Goal: Information Seeking & Learning: Understand process/instructions

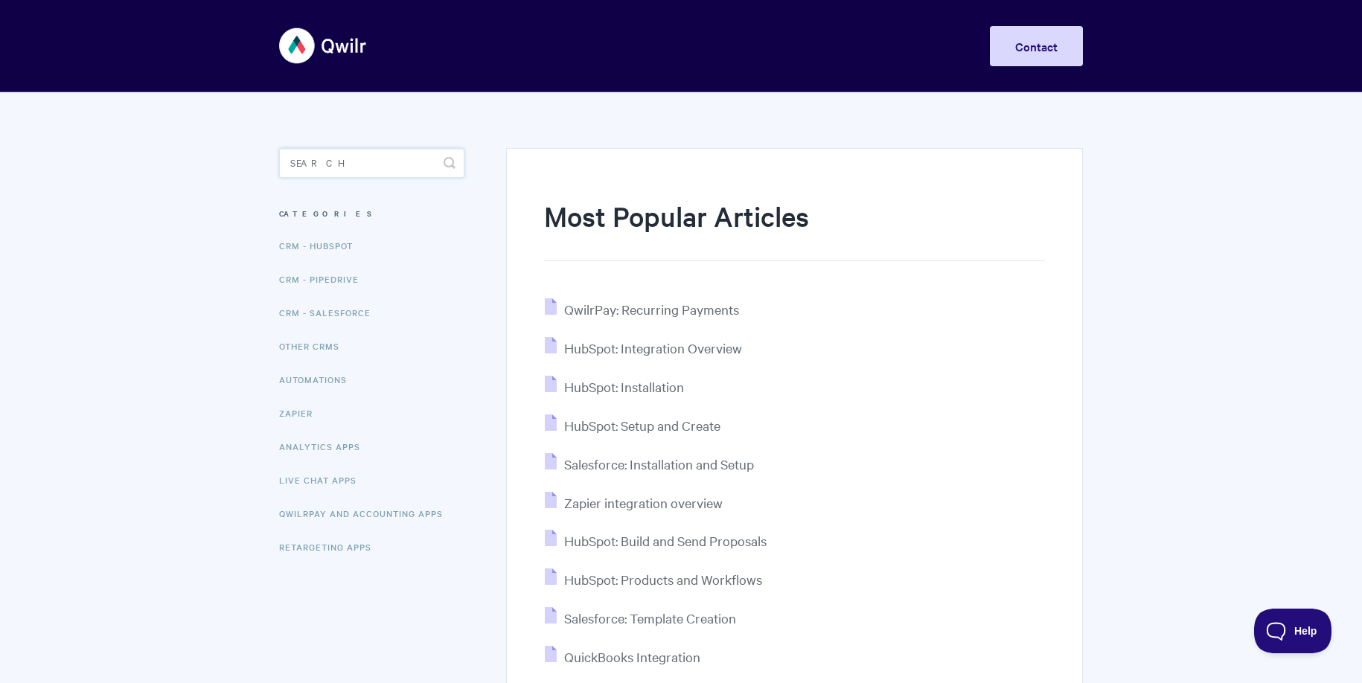
click at [383, 168] on input "Search" at bounding box center [371, 163] width 185 height 30
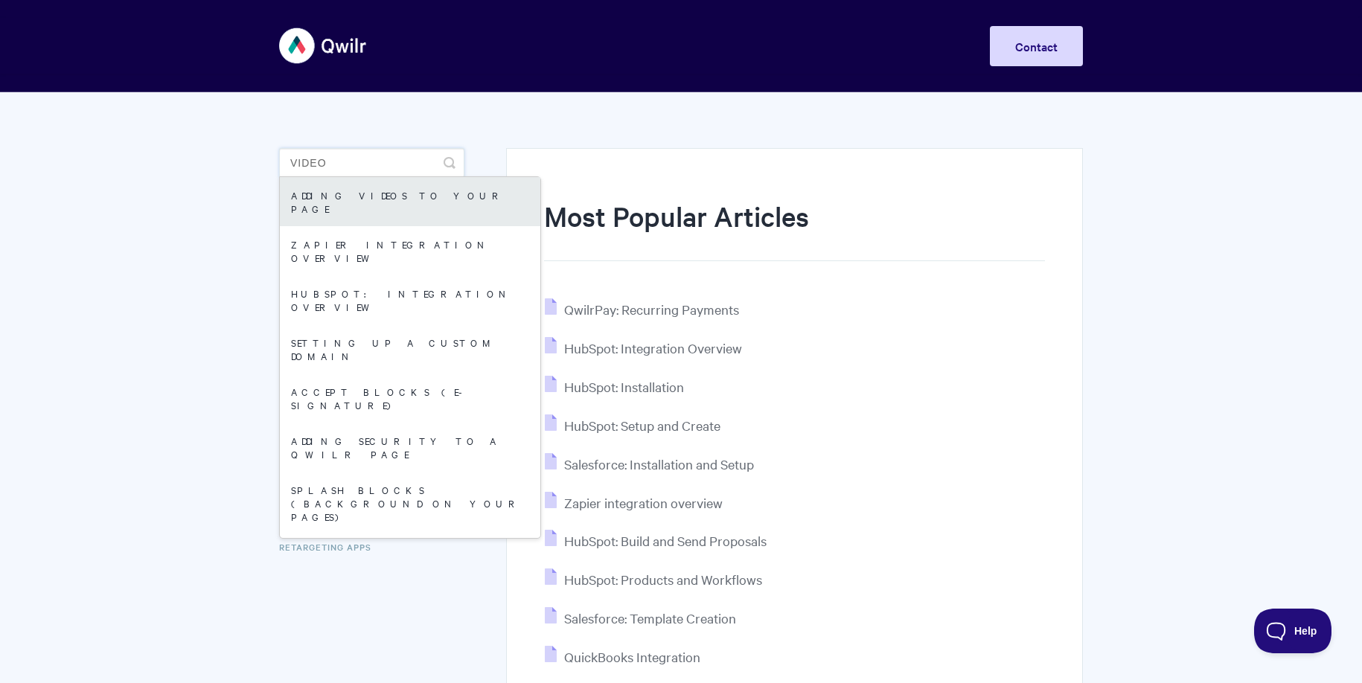
type input "video"
click at [390, 196] on link "Adding Videos to your Page" at bounding box center [410, 201] width 261 height 49
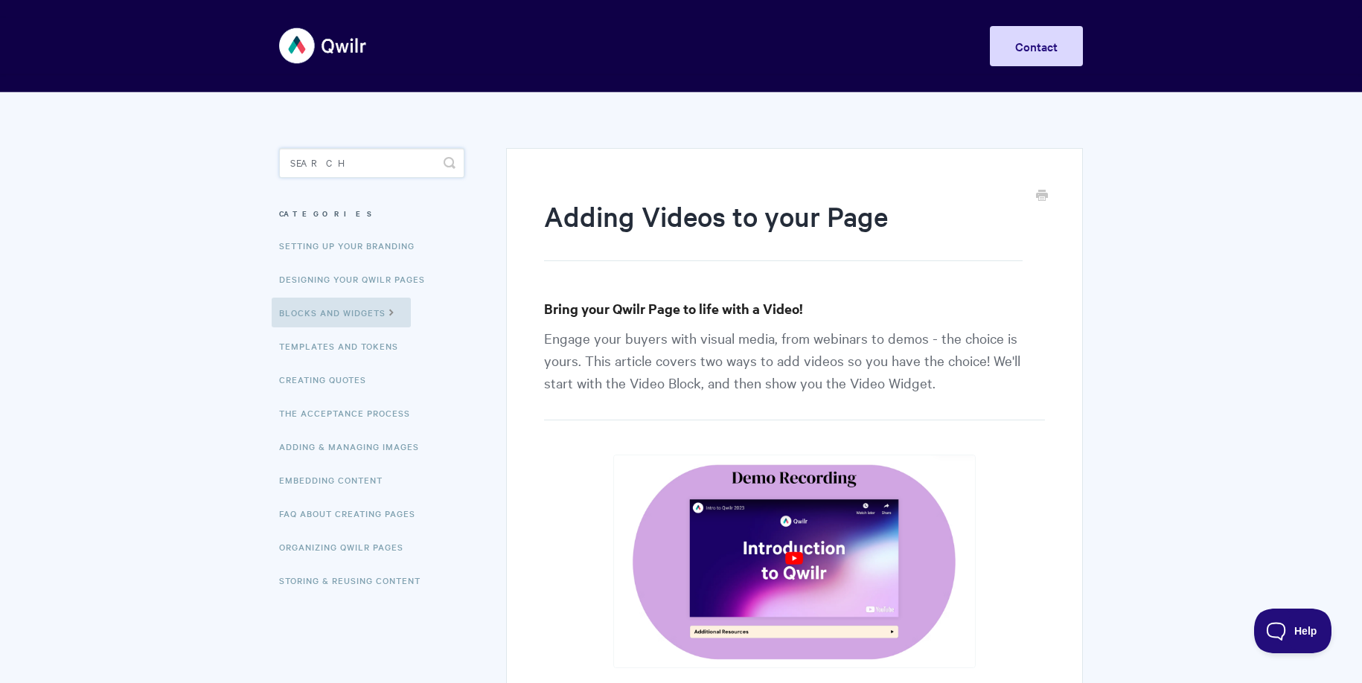
click at [337, 167] on input "Search" at bounding box center [371, 163] width 185 height 30
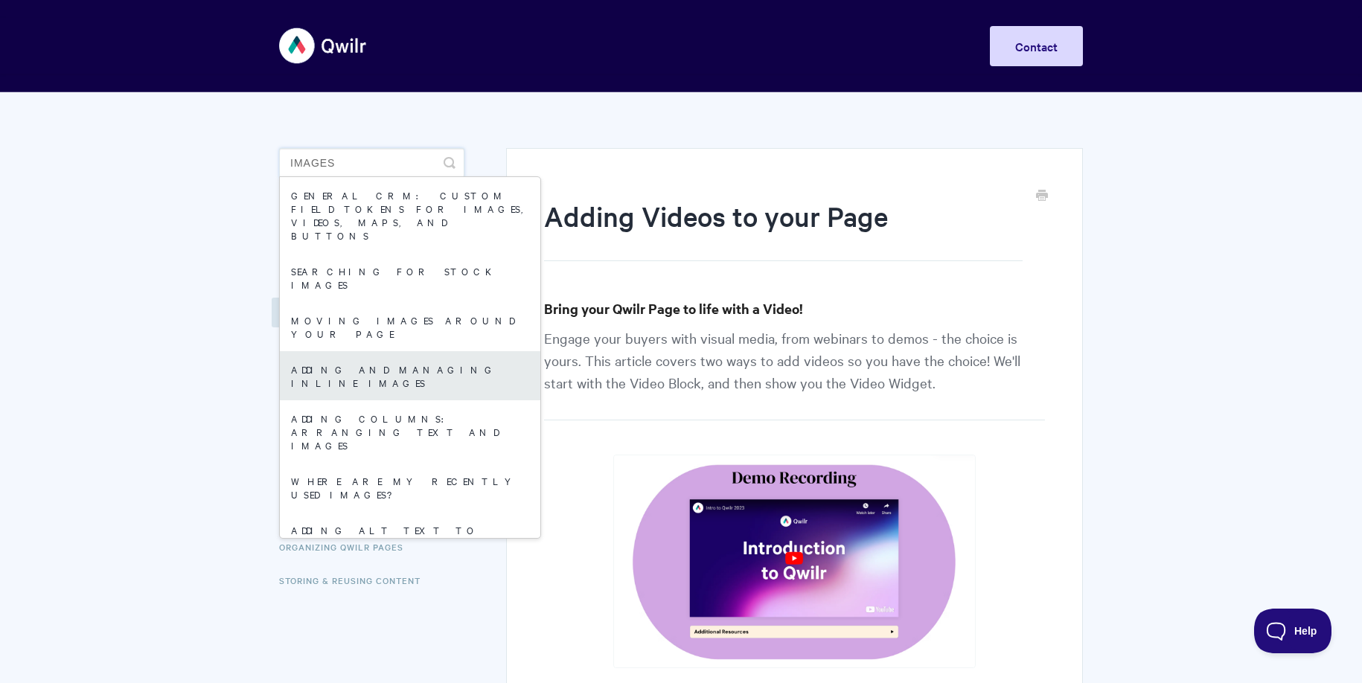
type input "images"
click at [435, 351] on link "Adding and managing inline images" at bounding box center [410, 375] width 261 height 49
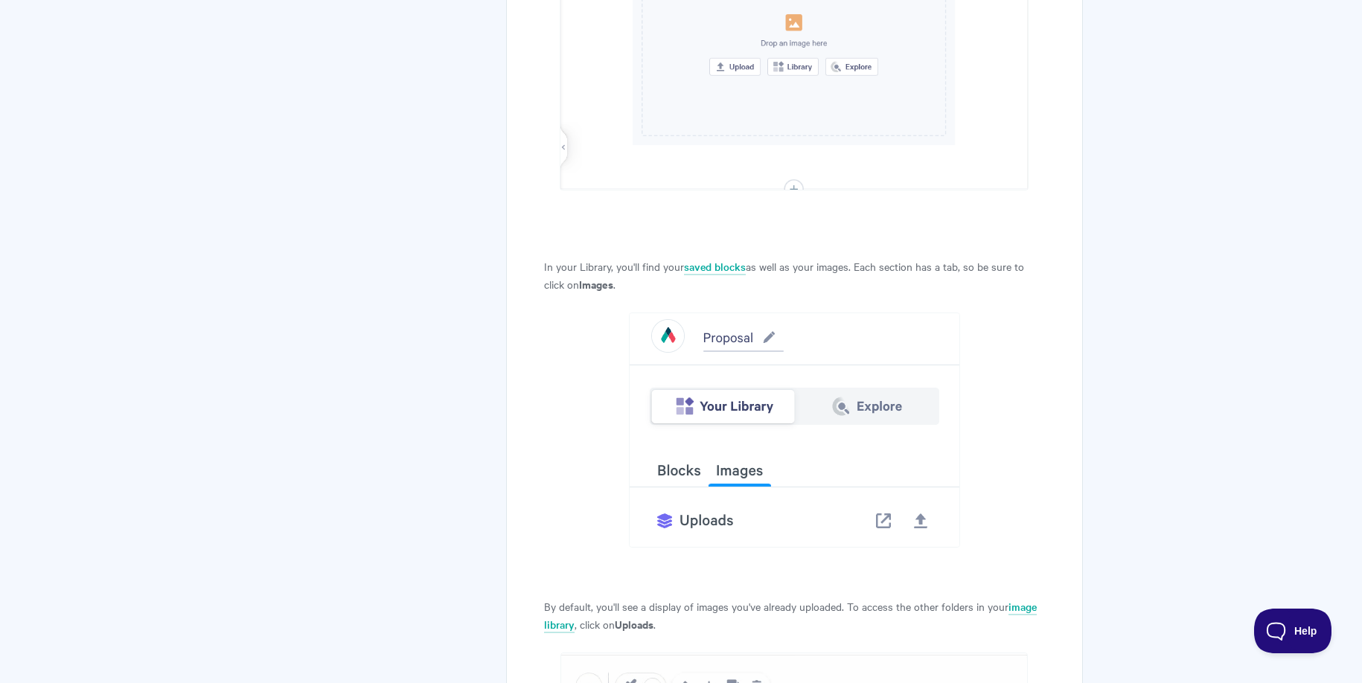
scroll to position [2094, 0]
